Goal: Task Accomplishment & Management: Use online tool/utility

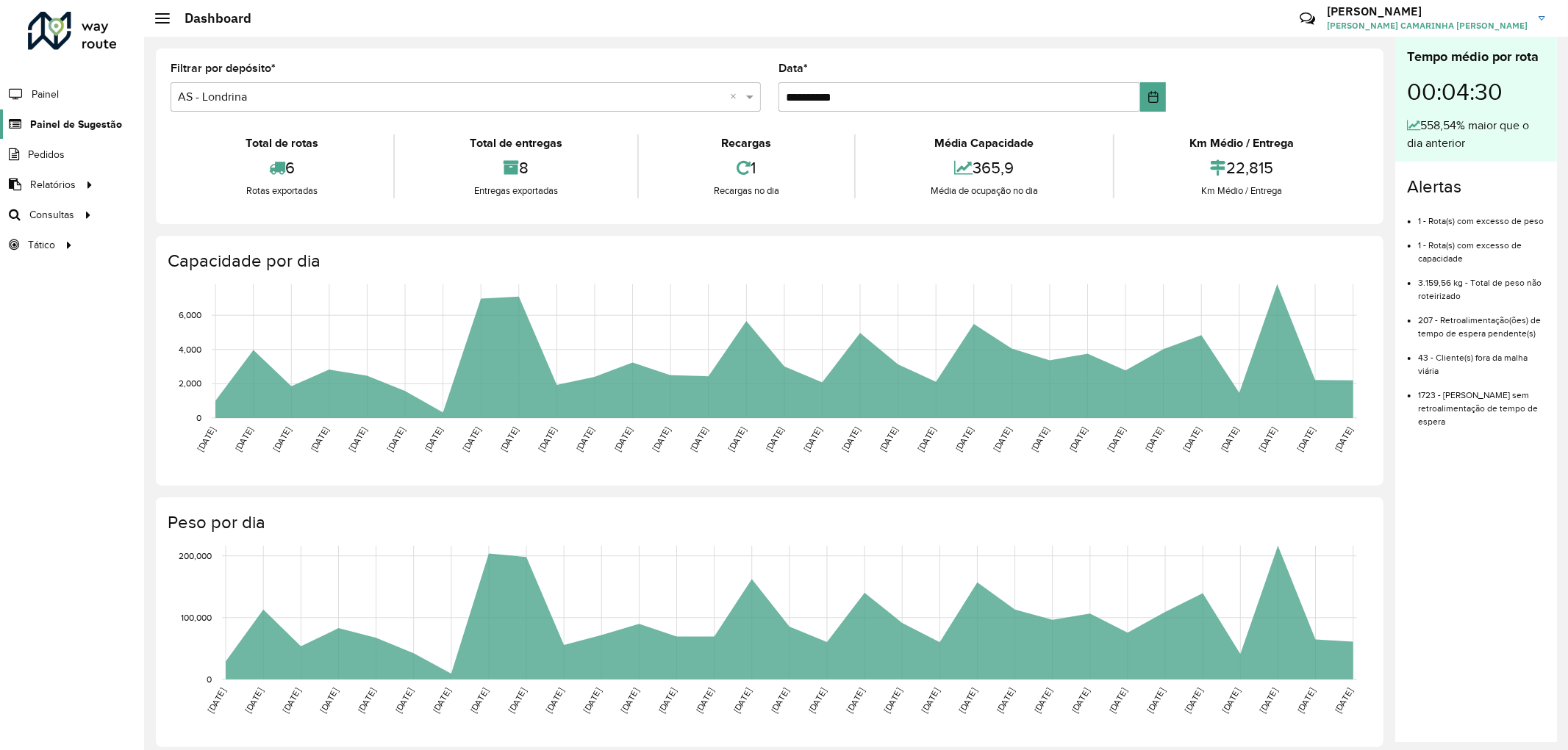
click at [68, 127] on span "Painel de Sugestão" at bounding box center [76, 124] width 92 height 16
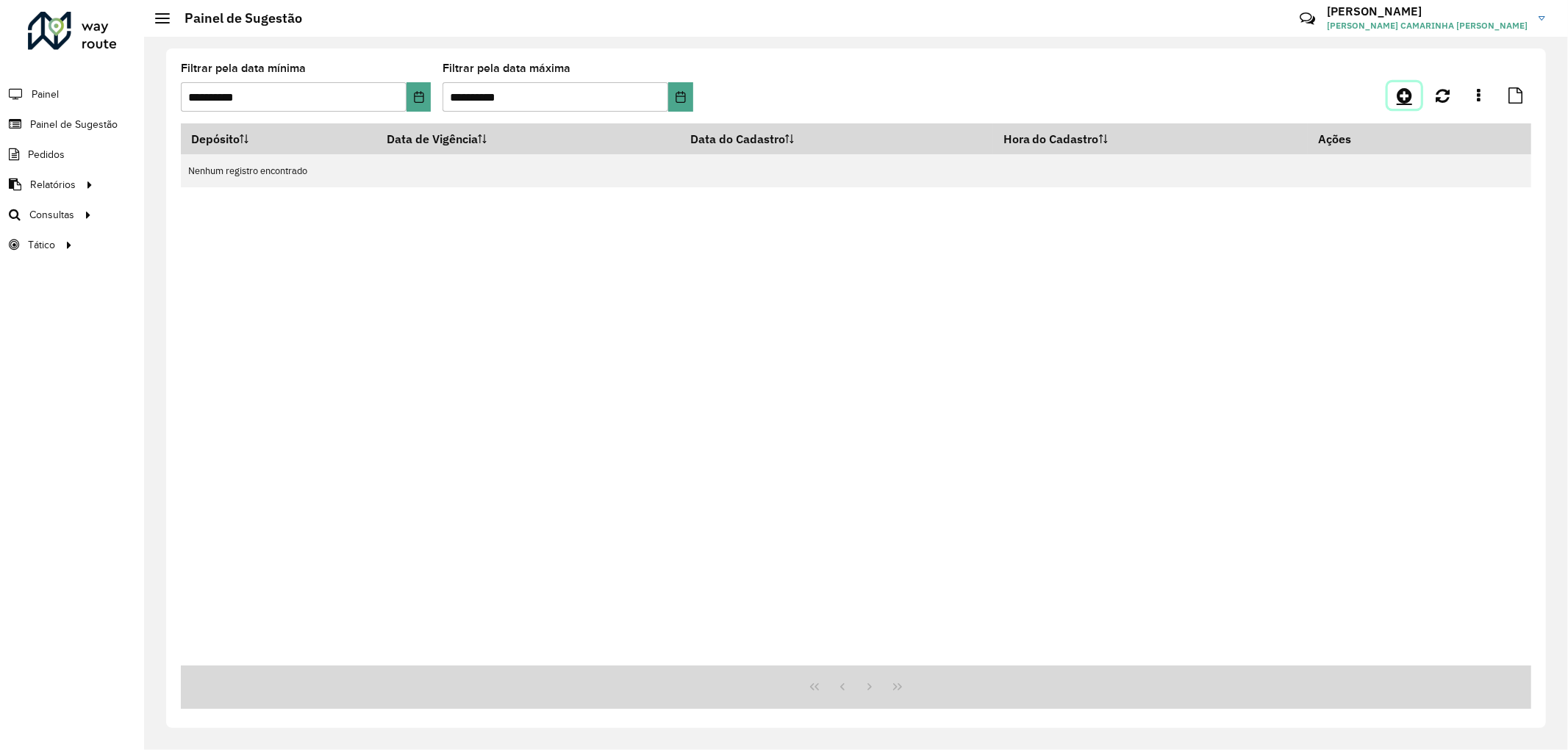
click at [1393, 88] on link at bounding box center [1404, 96] width 33 height 27
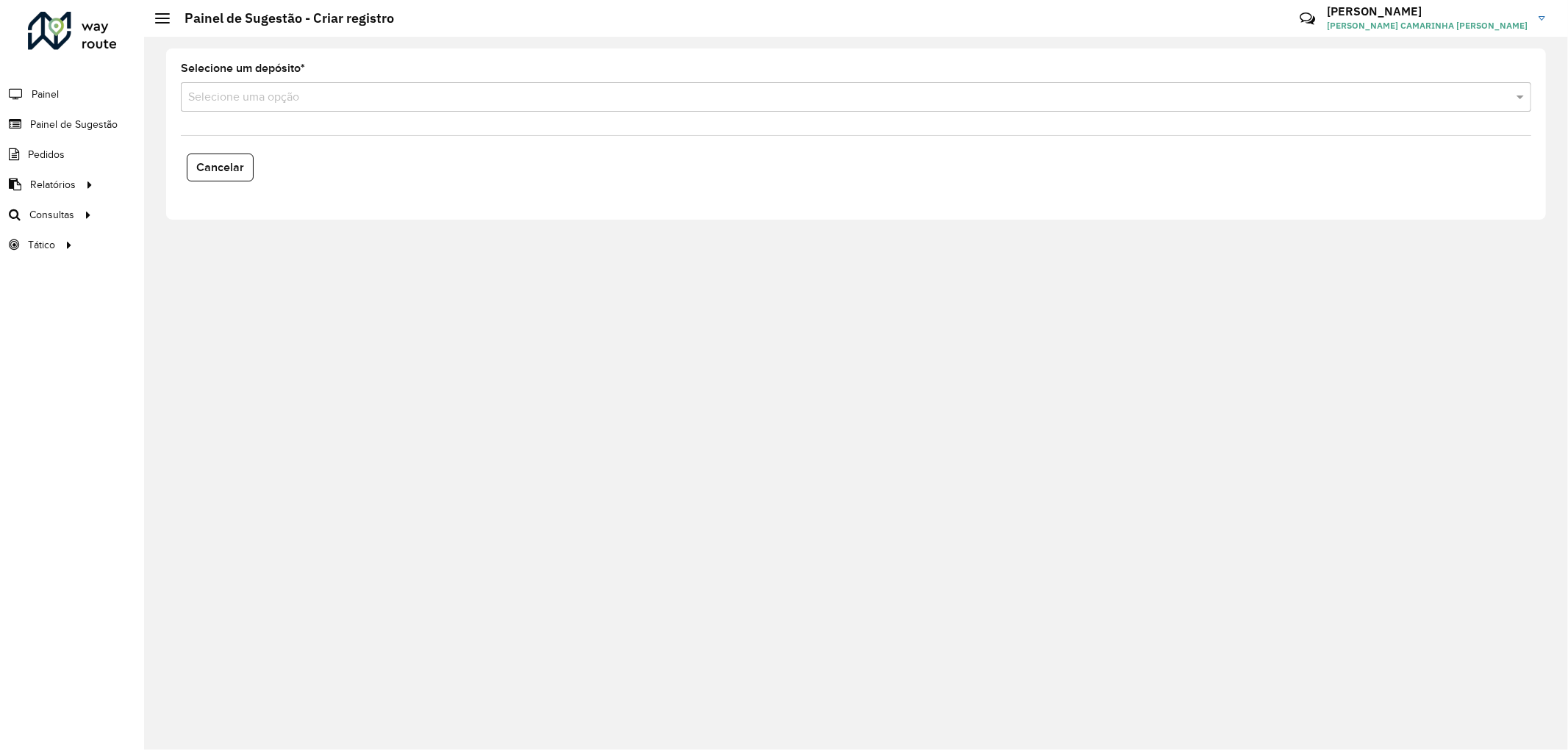
click at [333, 107] on div "Selecione uma opção" at bounding box center [855, 97] width 1350 height 30
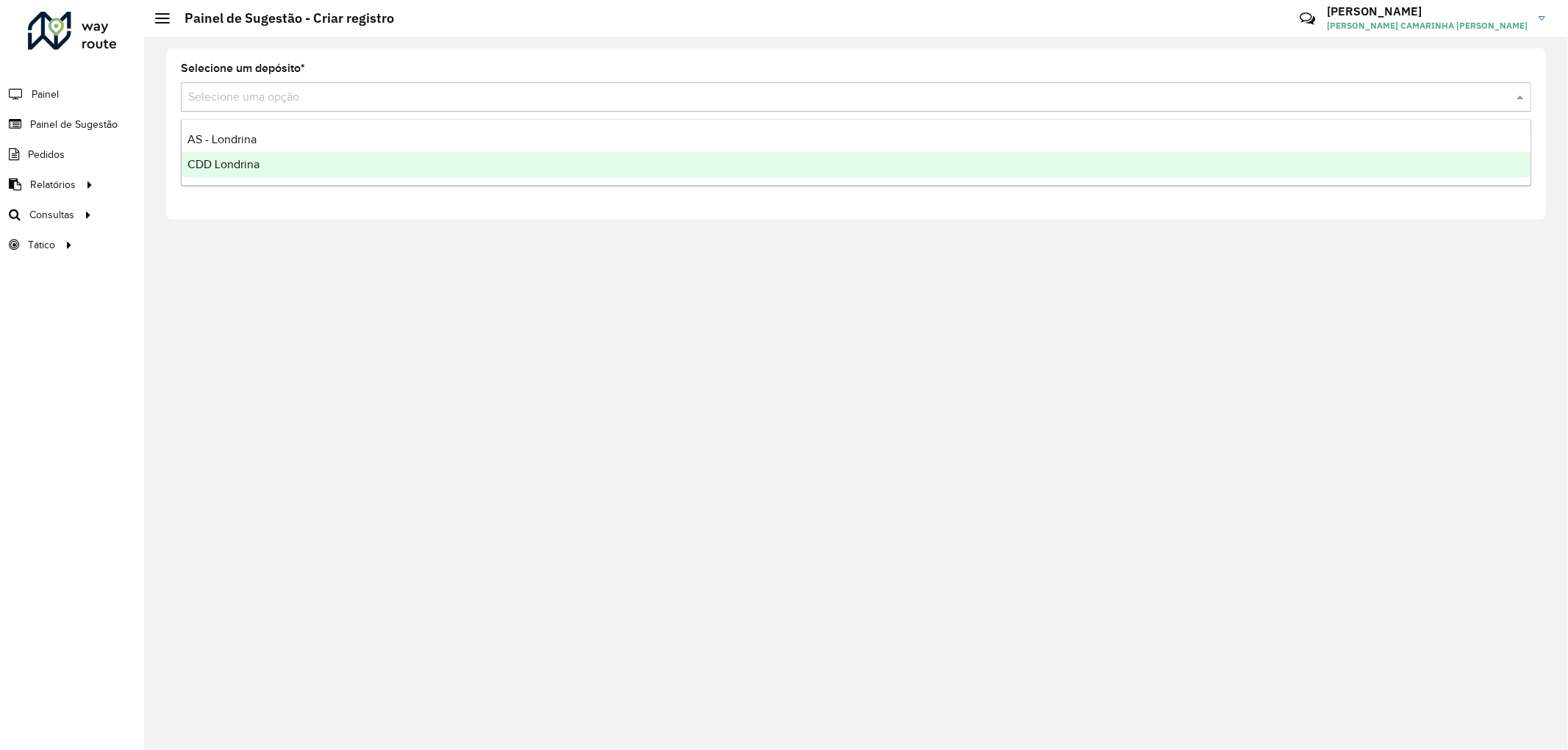
click at [247, 164] on span "CDD Londrina" at bounding box center [223, 164] width 72 height 13
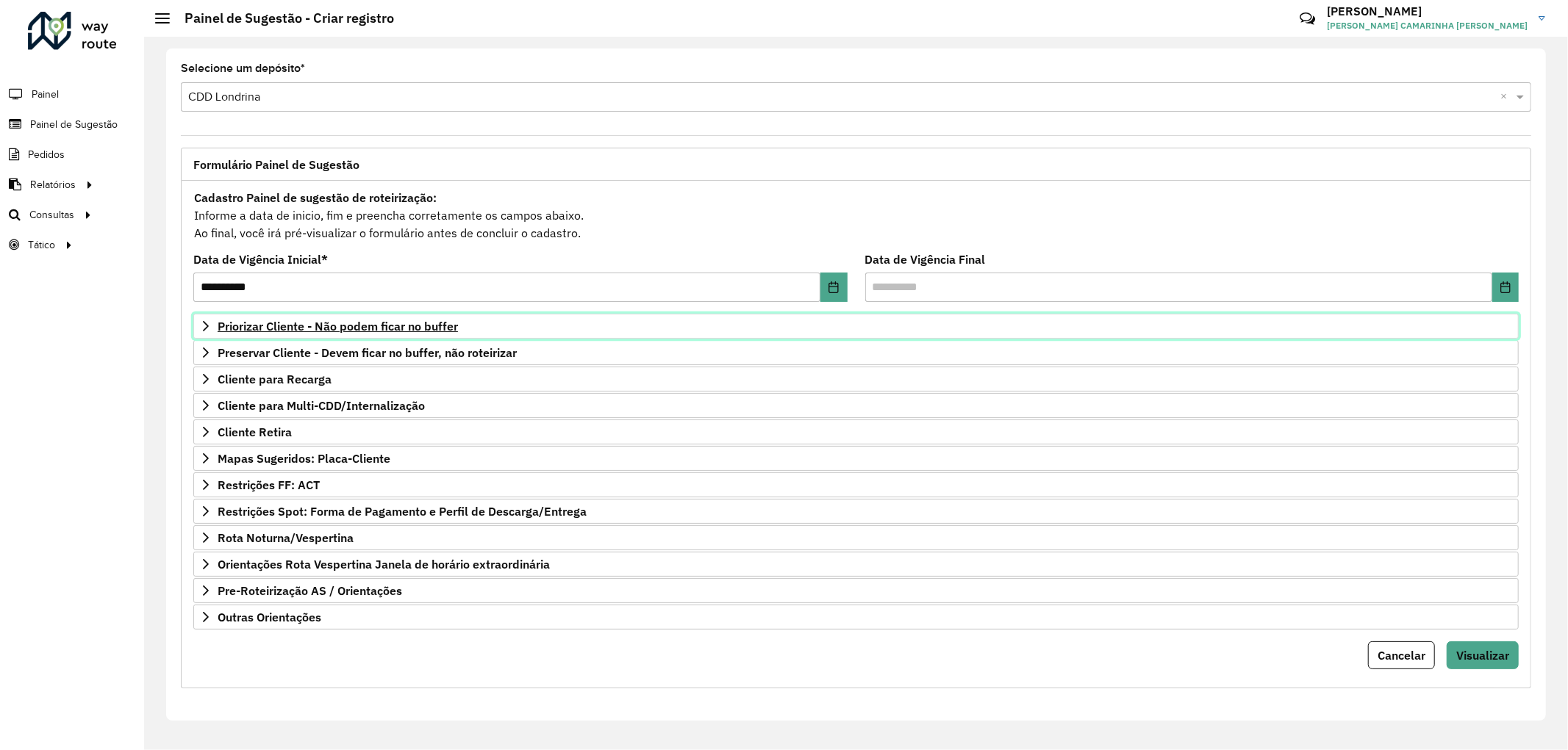
click at [382, 327] on span "Priorizar Cliente - Não podem ficar no buffer" at bounding box center [338, 327] width 240 height 12
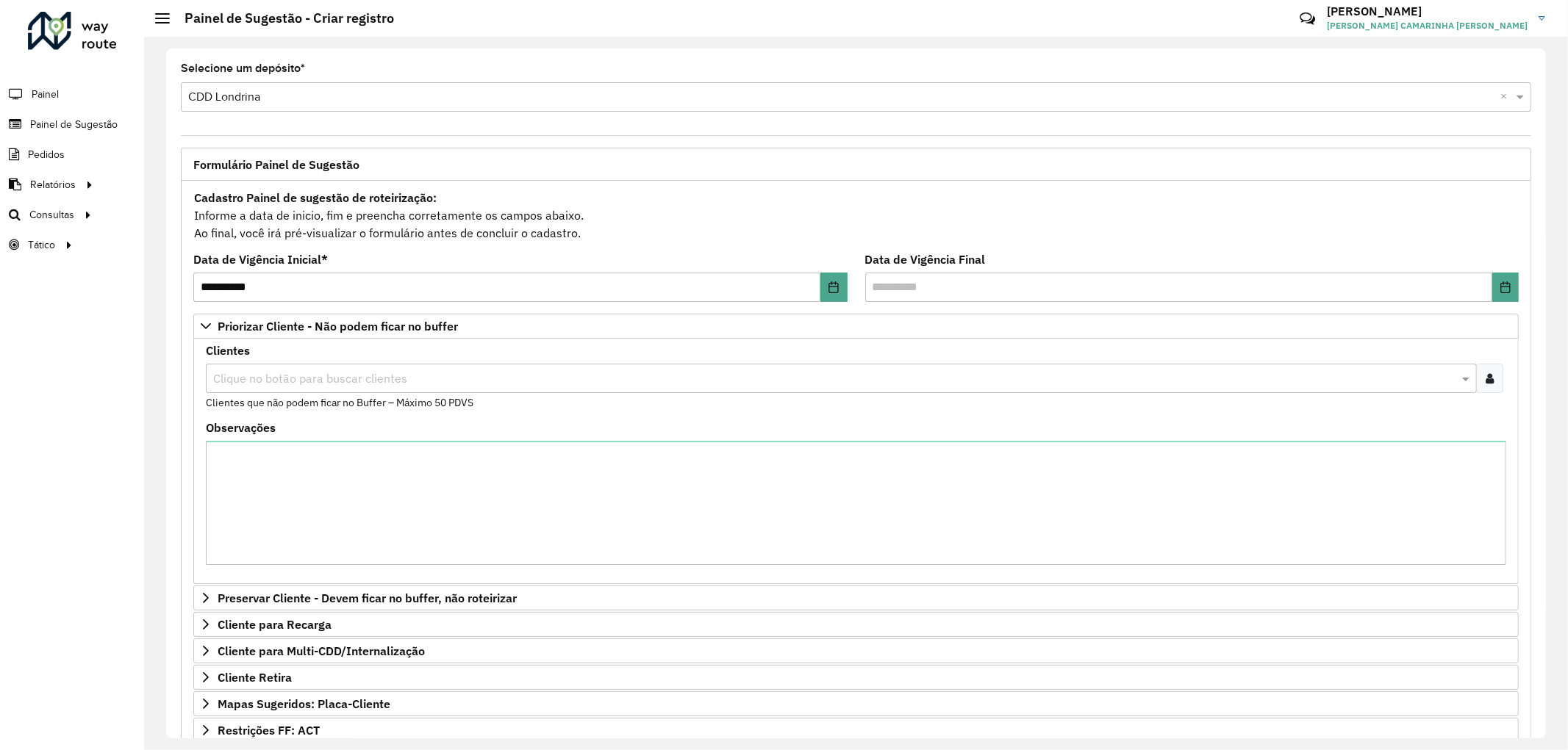
click at [370, 375] on input "text" at bounding box center [834, 379] width 1249 height 18
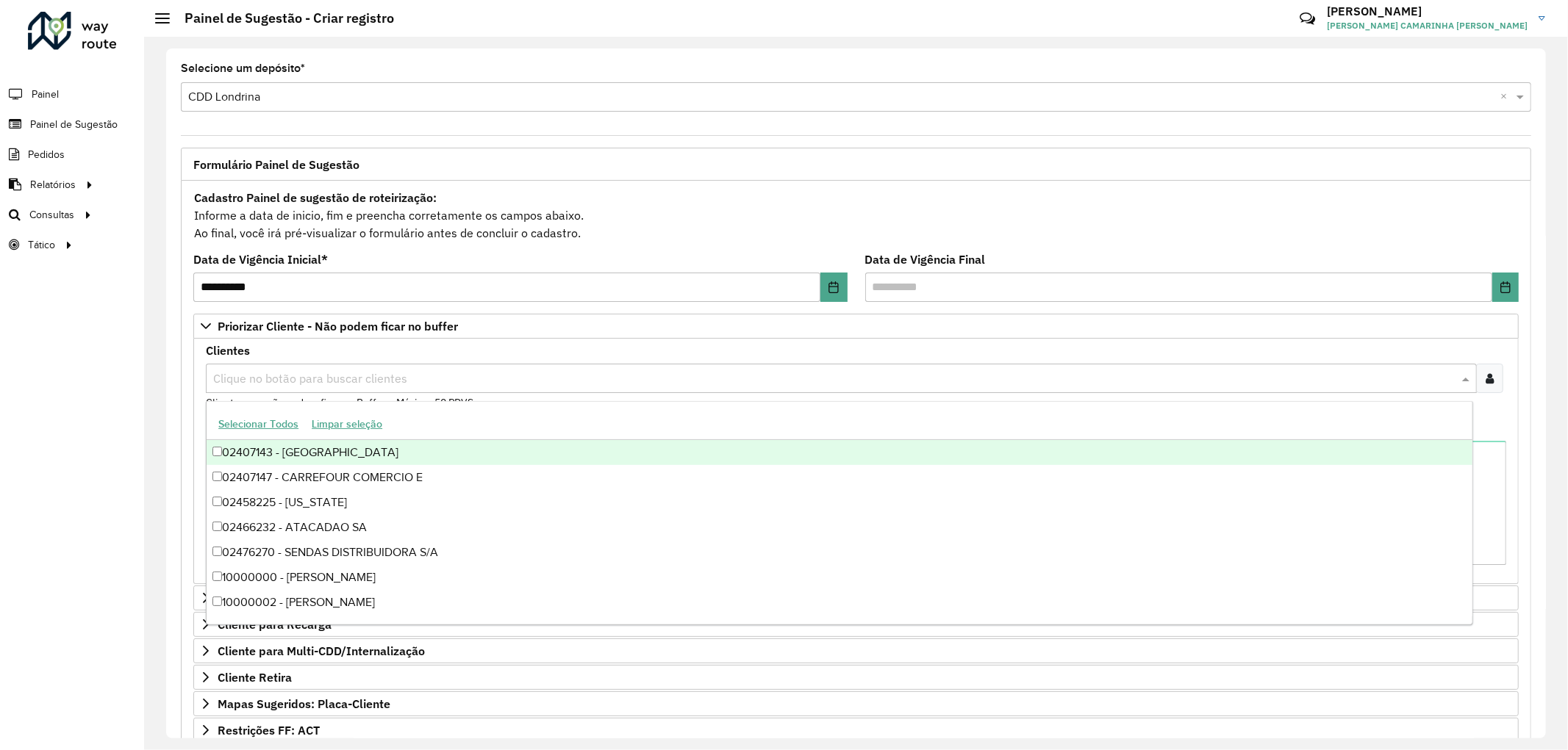
paste input "****"
type input "****"
click at [338, 452] on div "10002577 - BENEDETE BAR MERC LT" at bounding box center [839, 452] width 1265 height 25
click at [101, 452] on div "Roteirizador AmbevTech Painel Painel de Sugestão Pedidos Relatórios Clientes Cl…" at bounding box center [72, 375] width 144 height 750
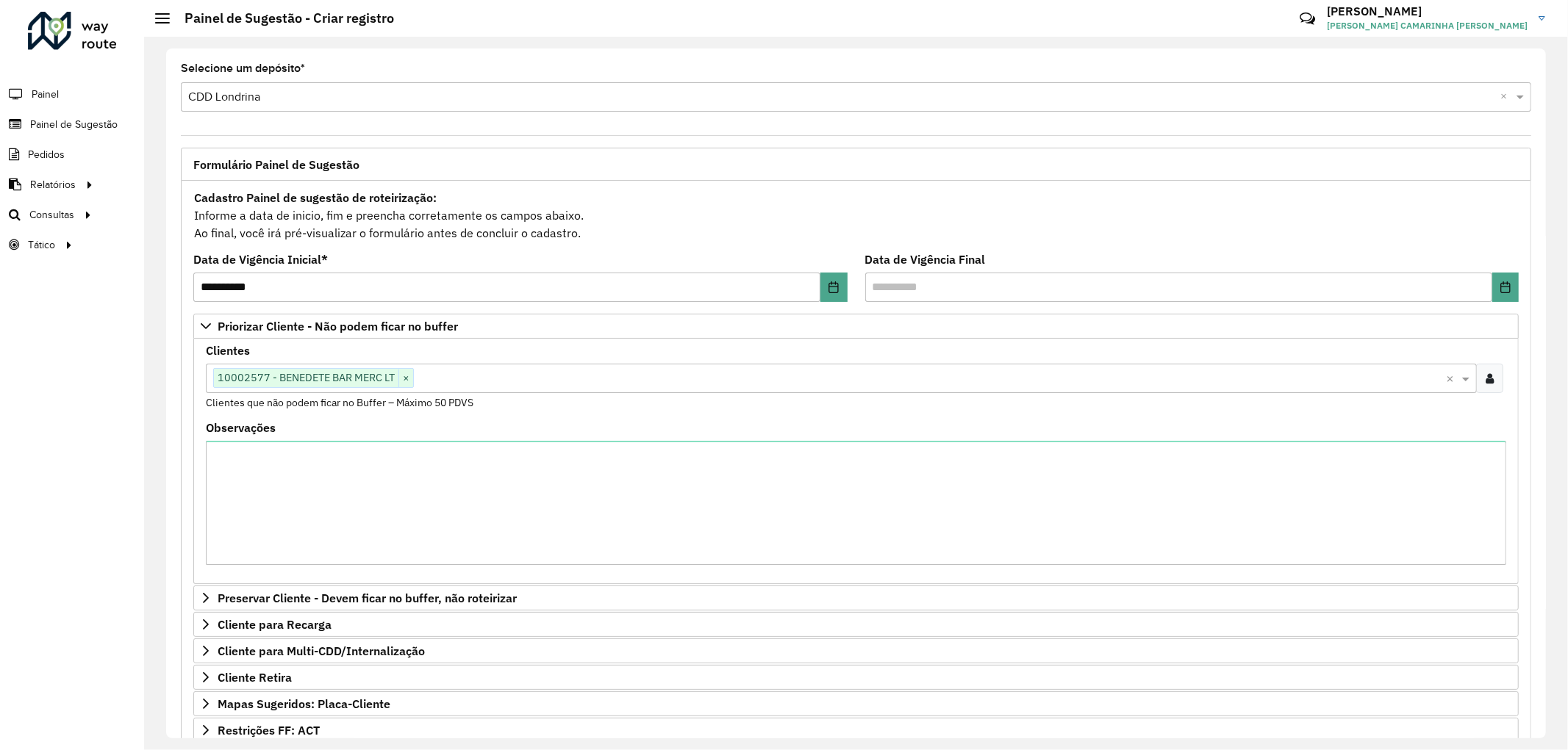
scroll to position [230, 0]
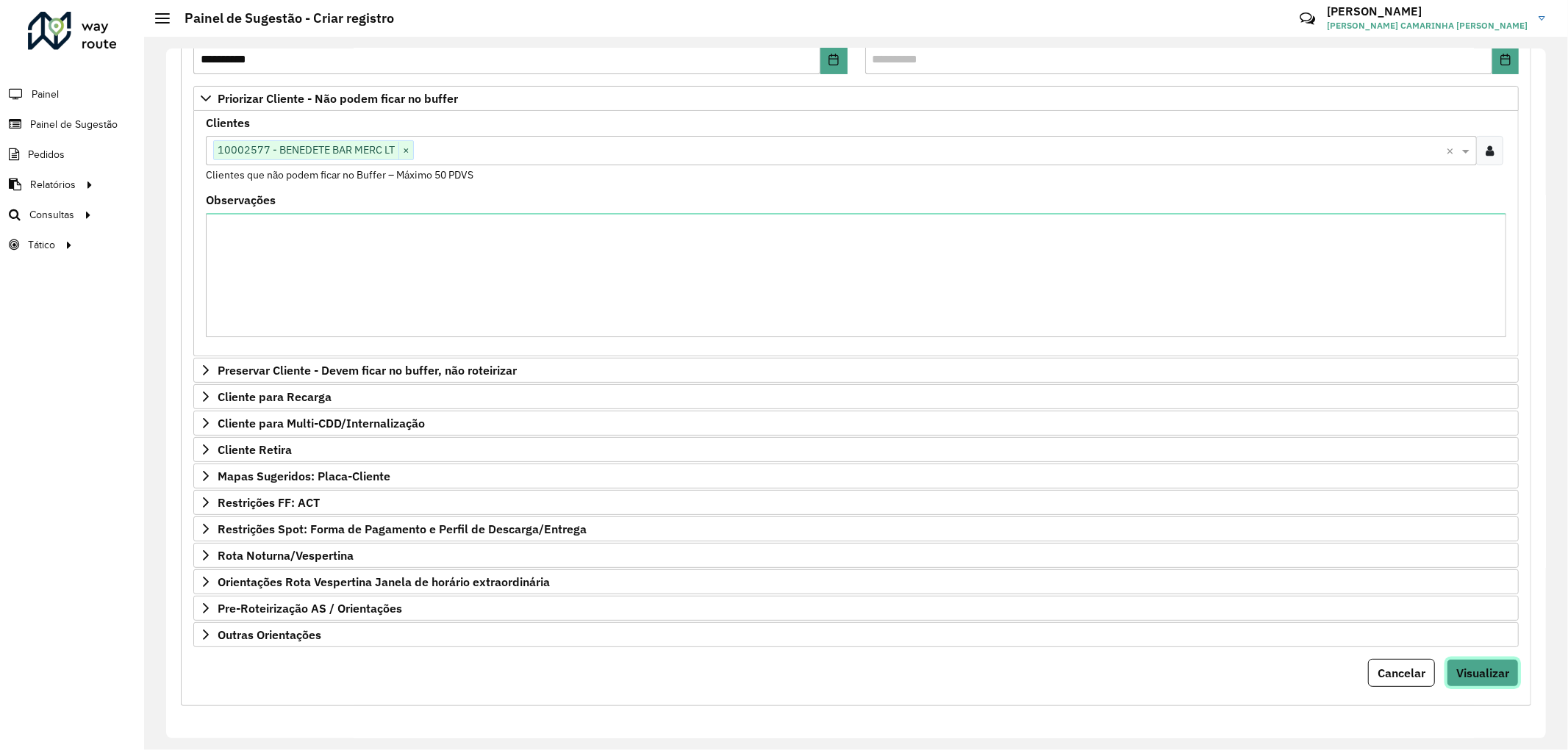
click at [1480, 672] on span "Visualizar" at bounding box center [1482, 673] width 53 height 15
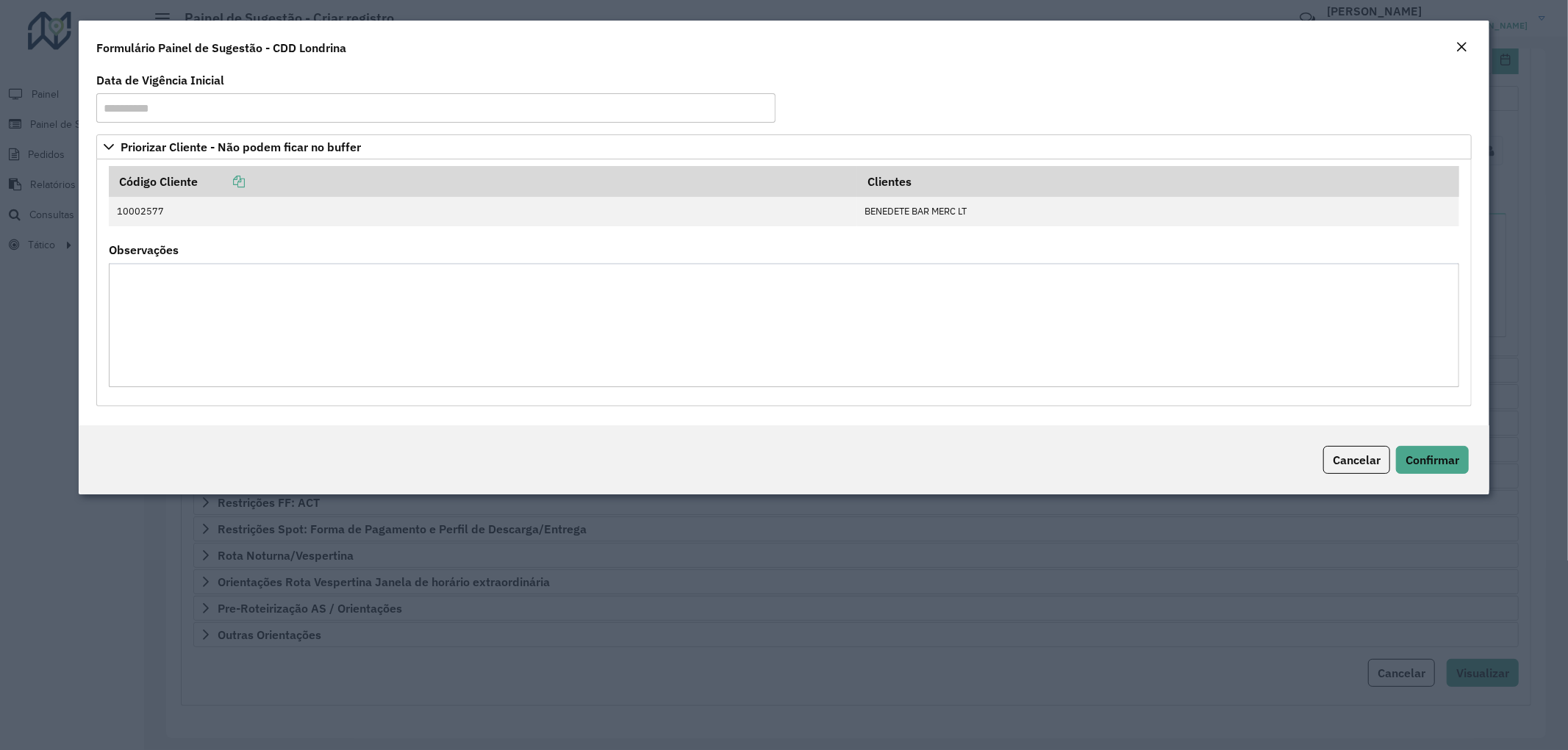
click at [1415, 435] on div "Cancelar Confirmar" at bounding box center [784, 460] width 1411 height 69
click at [1409, 463] on span "Confirmar" at bounding box center [1432, 460] width 53 height 15
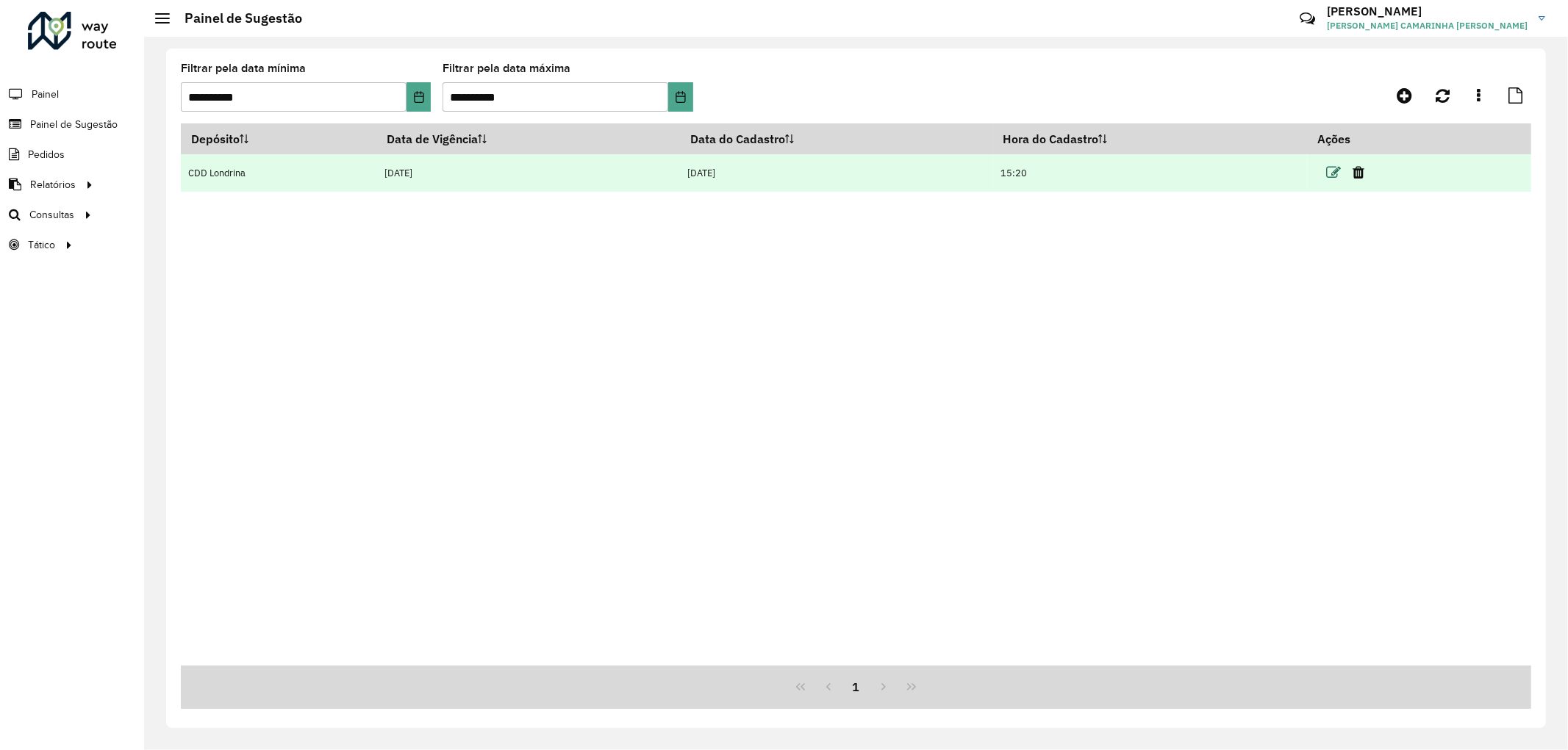
click at [1338, 166] on icon at bounding box center [1334, 173] width 15 height 15
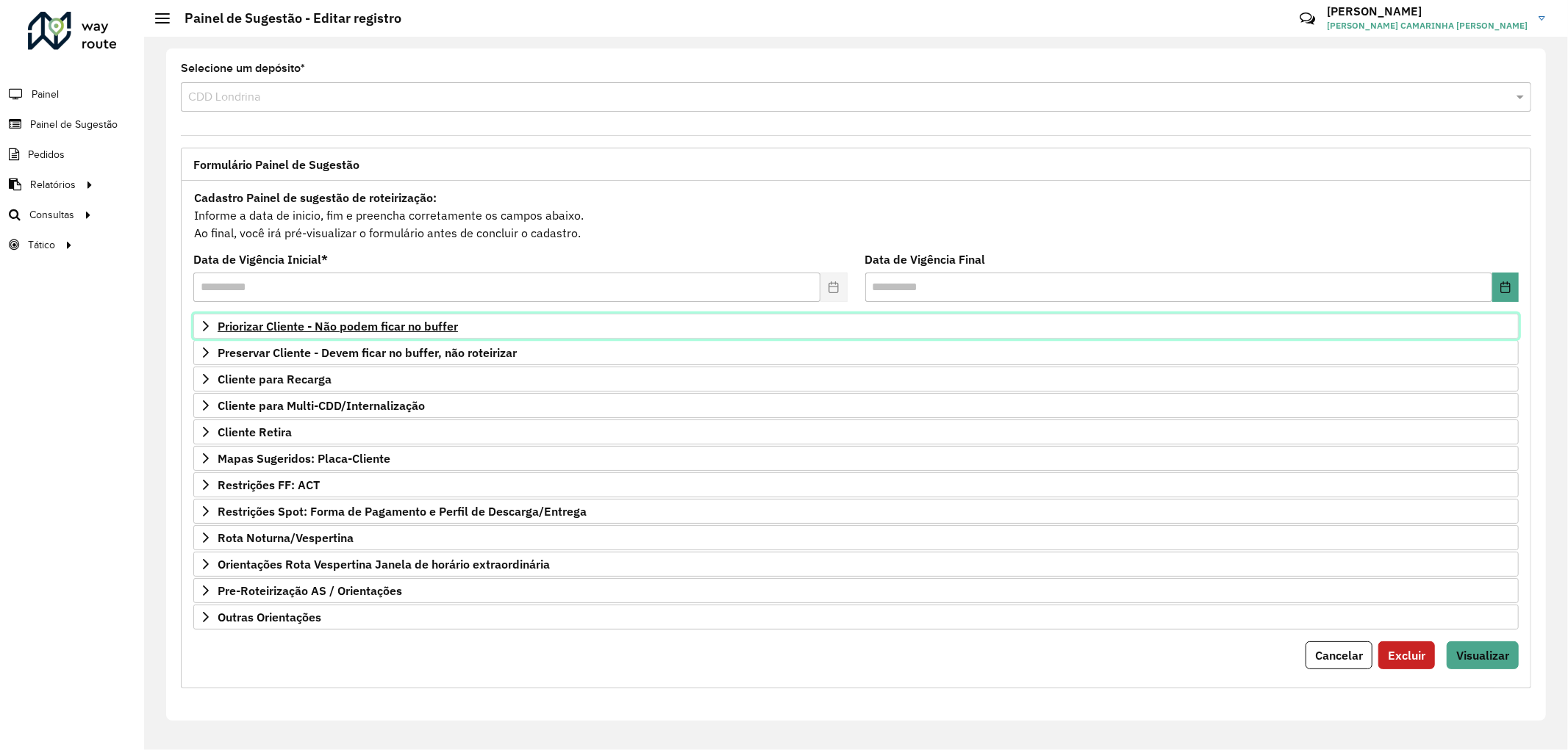
click at [450, 332] on span "Priorizar Cliente - Não podem ficar no buffer" at bounding box center [338, 327] width 240 height 12
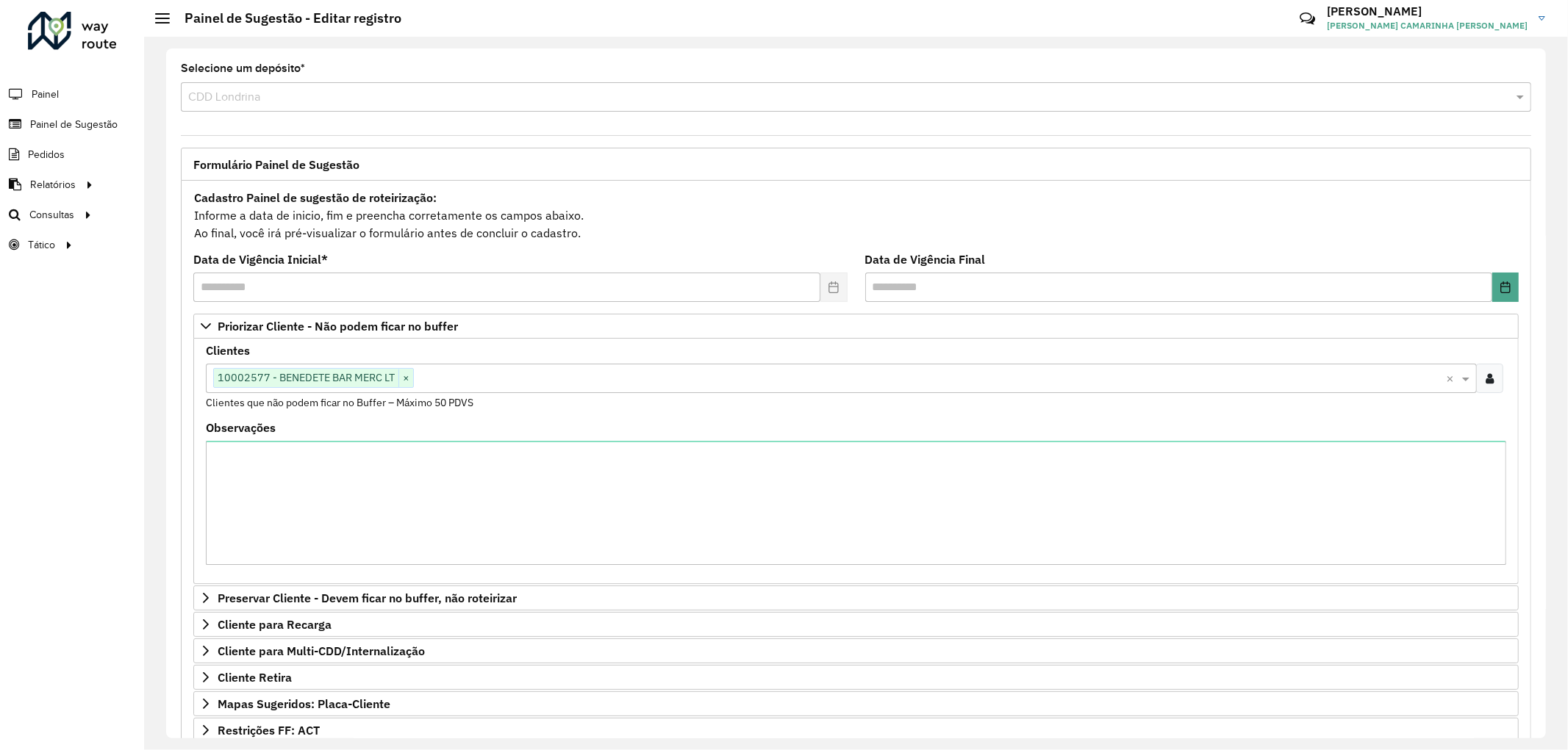
click at [450, 382] on input "text" at bounding box center [930, 379] width 1032 height 18
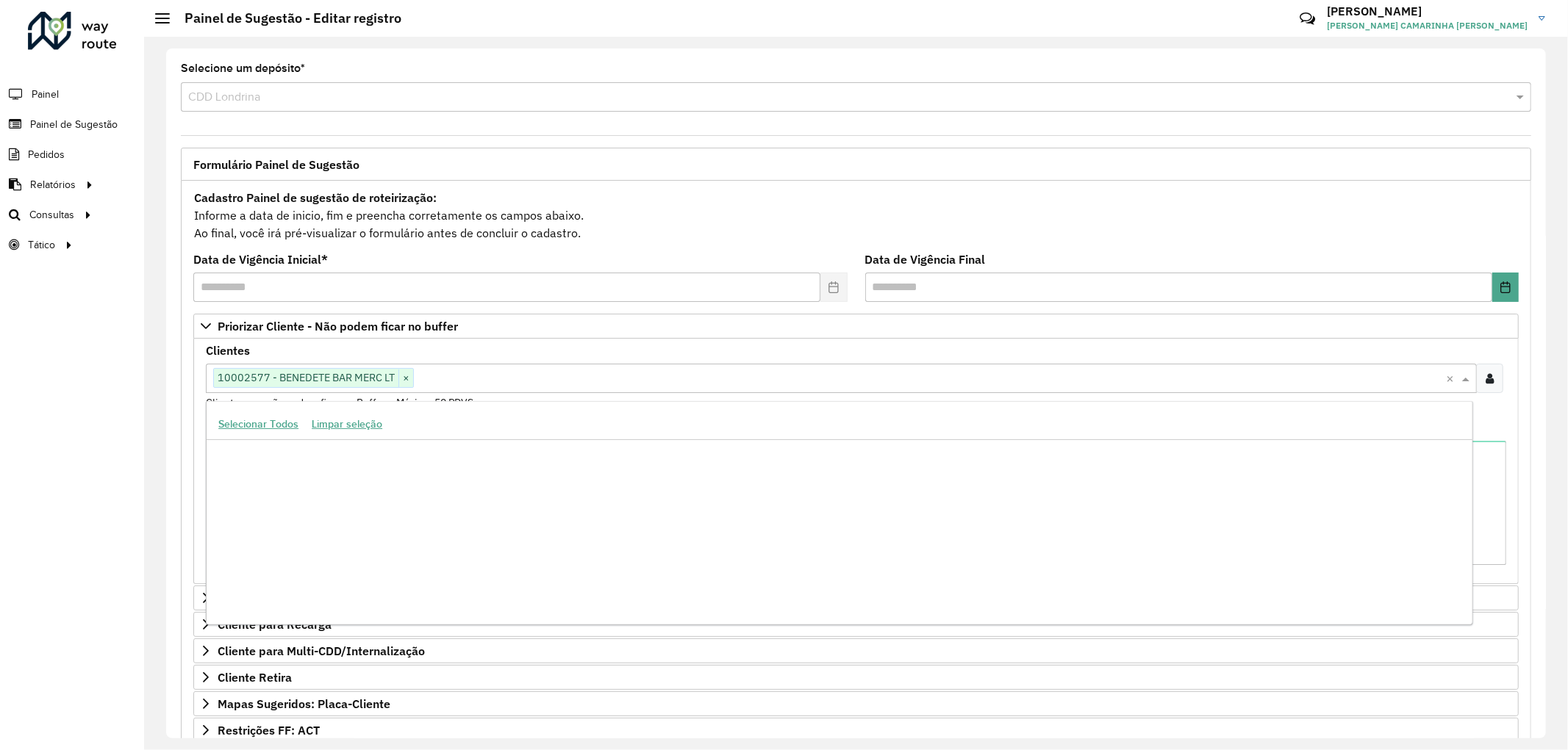
paste input "*****"
type input "*****"
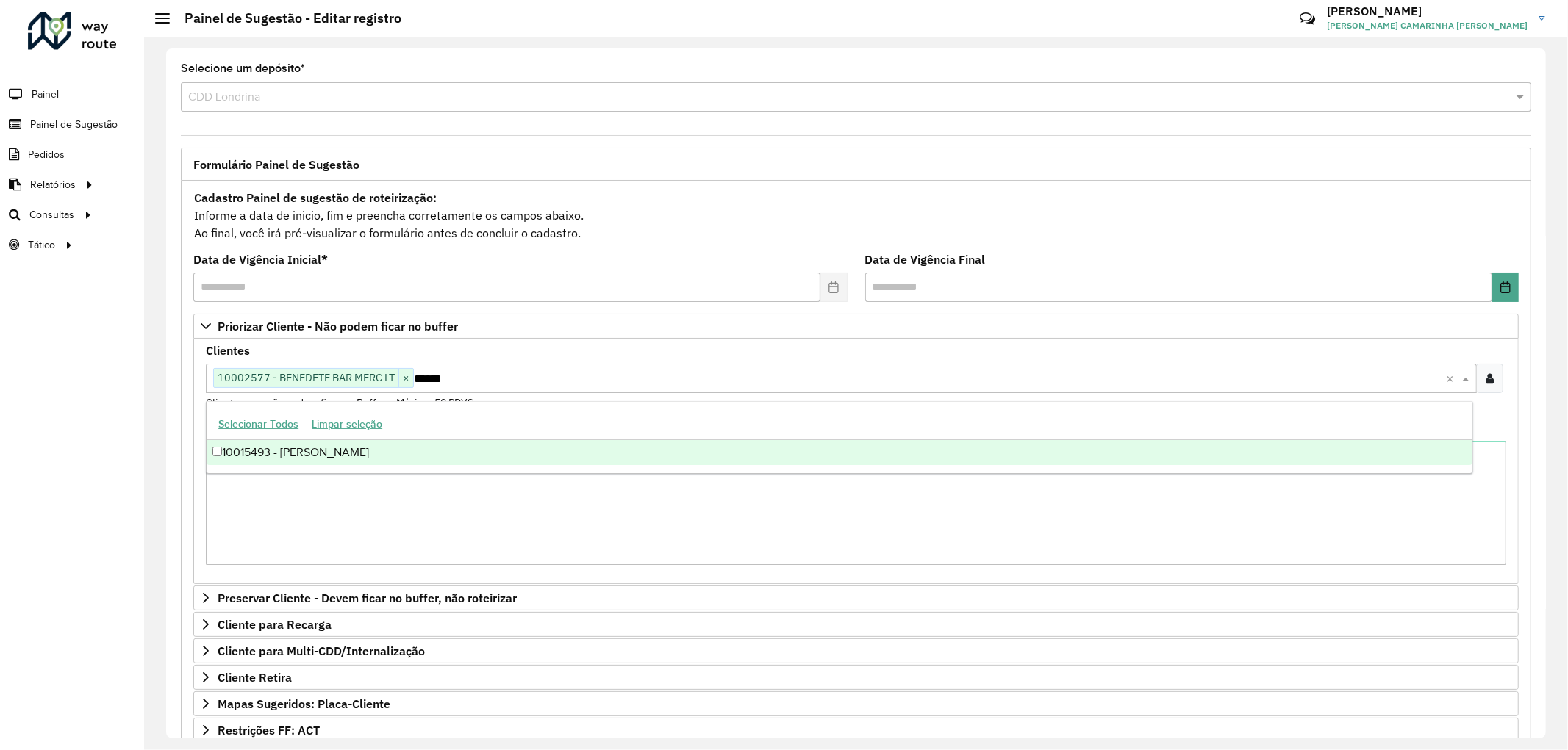
click at [412, 441] on div "10015493 - [PERSON_NAME]" at bounding box center [839, 452] width 1265 height 25
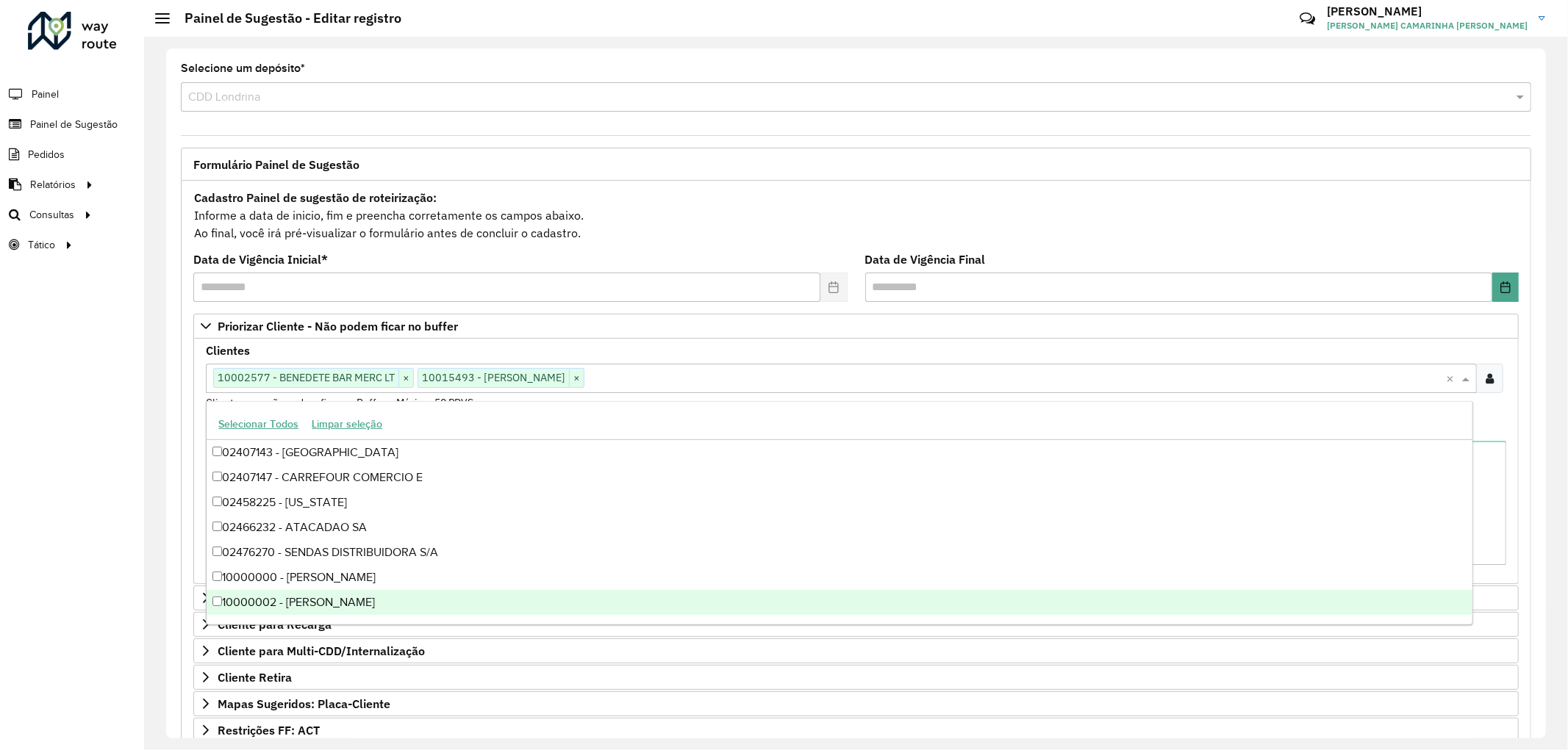
click at [81, 682] on div "Roteirizador AmbevTech Painel Painel de Sugestão Pedidos Relatórios Clientes Cl…" at bounding box center [72, 375] width 144 height 750
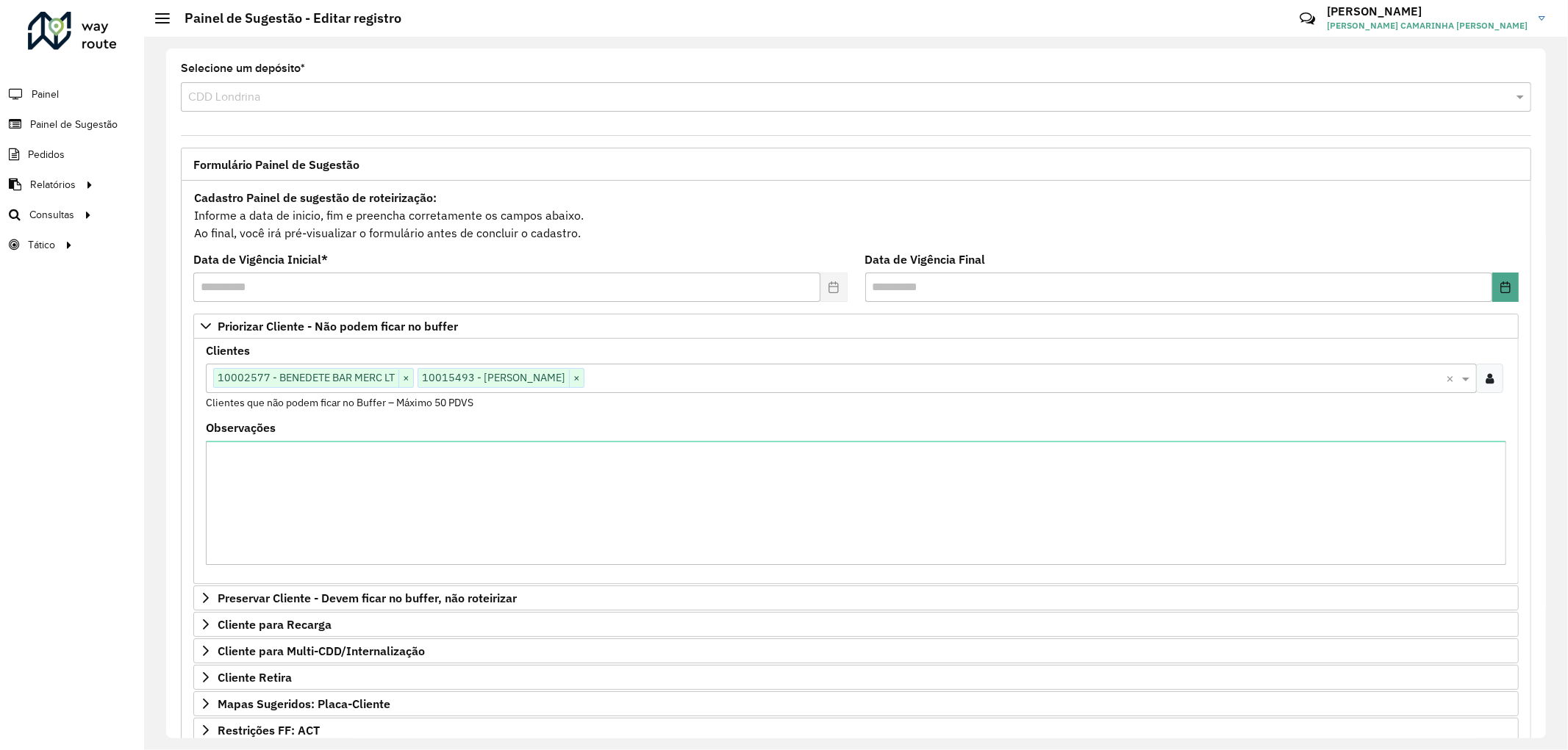
scroll to position [230, 0]
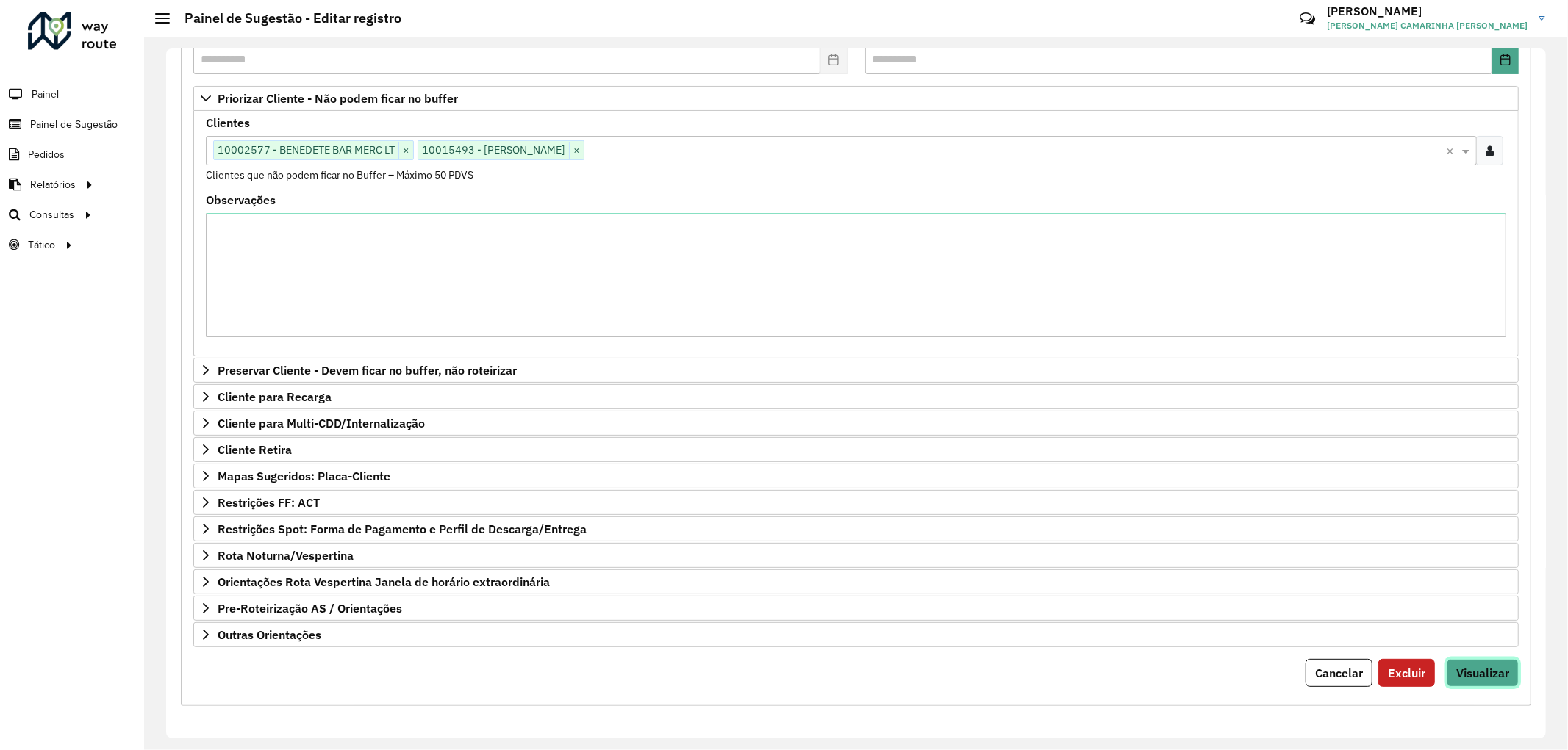
click at [1495, 682] on button "Visualizar" at bounding box center [1482, 673] width 72 height 28
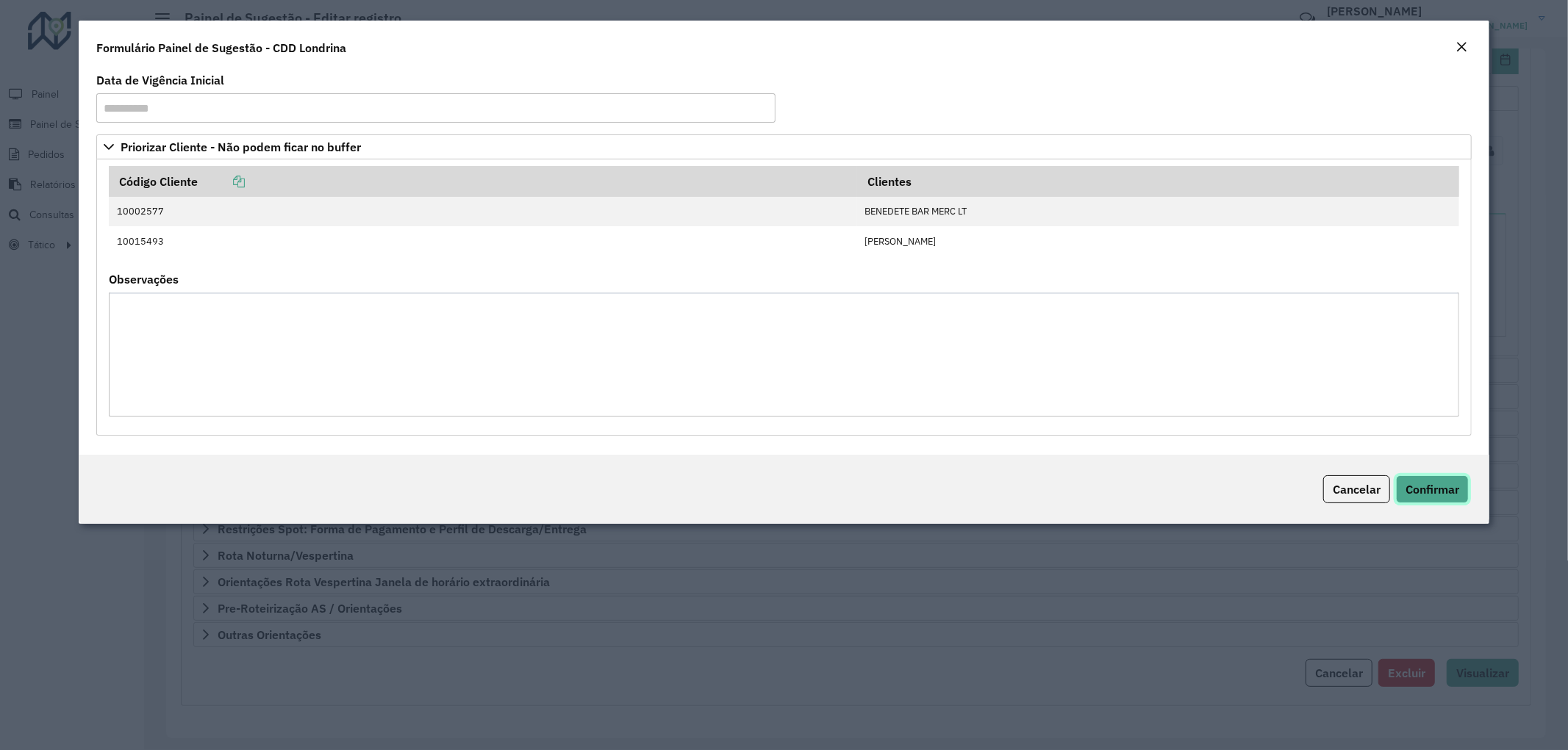
click at [1441, 489] on span "Confirmar" at bounding box center [1432, 489] width 53 height 15
